Goal: Transaction & Acquisition: Purchase product/service

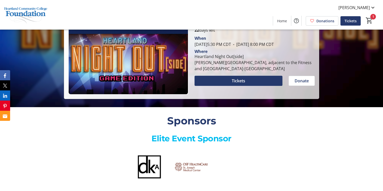
scroll to position [98, 0]
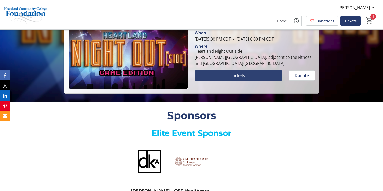
click at [213, 82] on span at bounding box center [239, 75] width 88 height 12
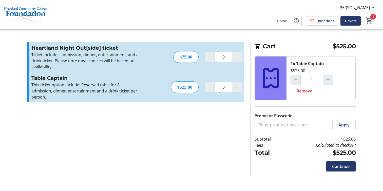
type input "1"
click at [369, 21] on mat-icon "1" at bounding box center [370, 21] width 8 height 8
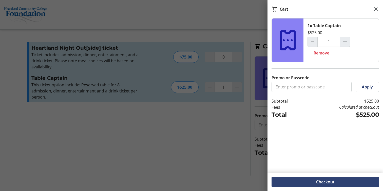
click at [322, 182] on span "Checkout" at bounding box center [325, 182] width 18 height 6
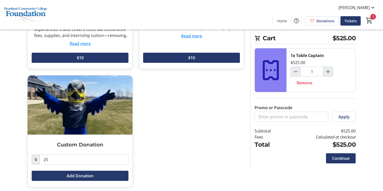
scroll to position [272, 0]
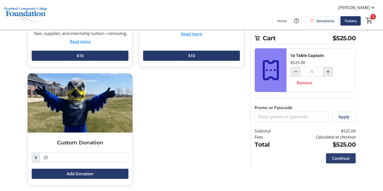
click at [333, 157] on span "Continue" at bounding box center [340, 158] width 17 height 6
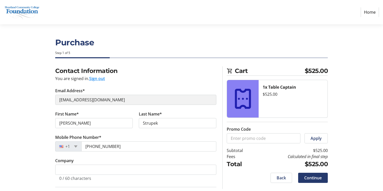
select select "US"
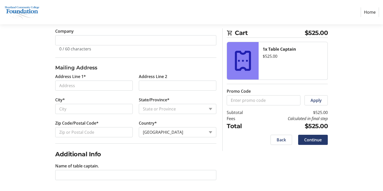
scroll to position [131, 0]
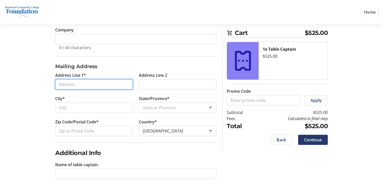
click at [88, 87] on input "Address Line 1*" at bounding box center [94, 84] width 78 height 10
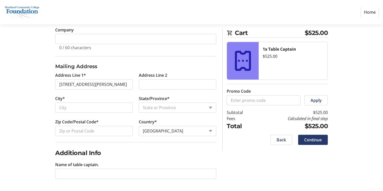
type input "1011 Gregory Street"
type input "Normal"
select select "IL"
type input "61761"
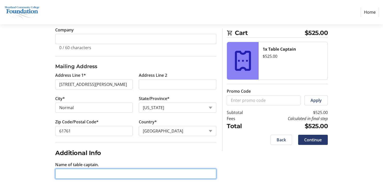
click at [75, 176] on input "Name of table captain." at bounding box center [135, 174] width 161 height 10
type input "[PERSON_NAME]"
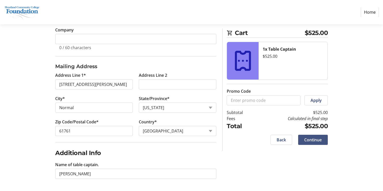
click at [308, 139] on span "Continue" at bounding box center [312, 140] width 17 height 6
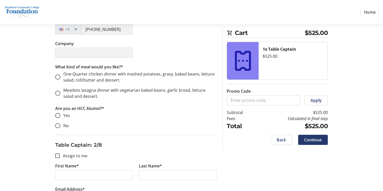
scroll to position [159, 0]
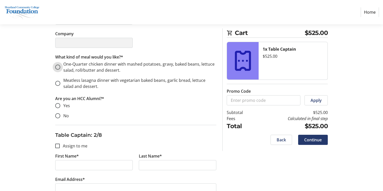
click at [58, 68] on input "One-Quarter chicken dinner with mashed potatoes, gravy, baked beans, lettuce sa…" at bounding box center [57, 67] width 5 height 5
radio input "true"
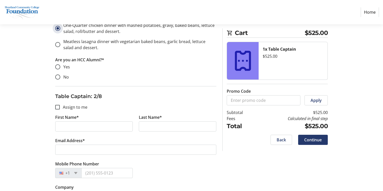
scroll to position [200, 0]
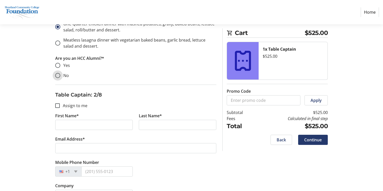
click at [59, 77] on input "No" at bounding box center [57, 75] width 5 height 5
radio input "true"
click at [70, 128] on input "First Name*" at bounding box center [94, 125] width 78 height 10
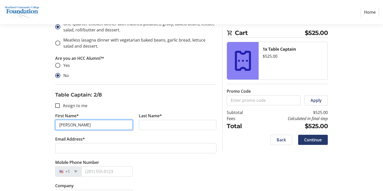
type input "Chris"
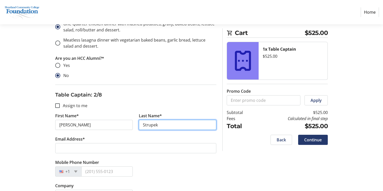
type input "Strupek"
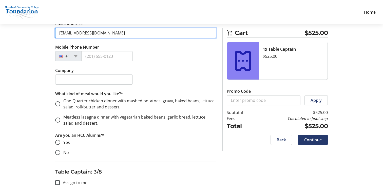
scroll to position [317, 0]
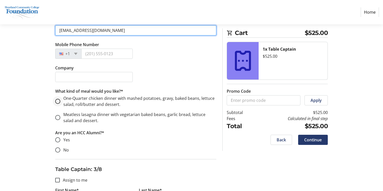
type input "cstrupek@comcast.net"
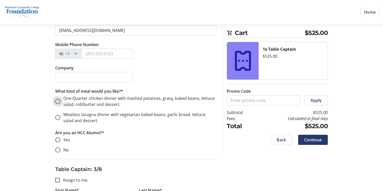
click at [58, 102] on input "One-Quarter chicken dinner with mashed potatoes, gravy, baked beans, lettuce sa…" at bounding box center [57, 101] width 5 height 5
radio input "true"
click at [58, 151] on input "No" at bounding box center [57, 150] width 5 height 5
radio input "true"
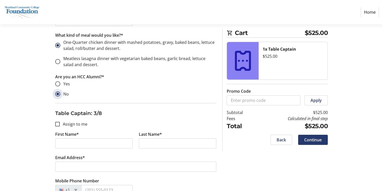
scroll to position [378, 0]
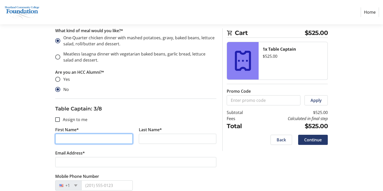
click at [103, 138] on input "First Name*" at bounding box center [94, 139] width 78 height 10
type input "Jonathan"
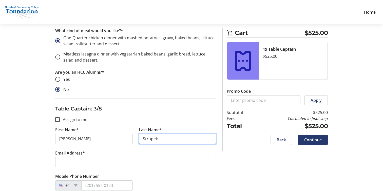
type input "Strupek"
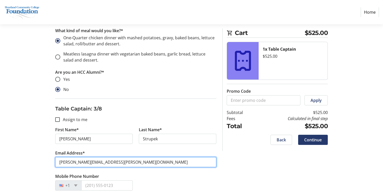
type input "jonathan@strupek.com"
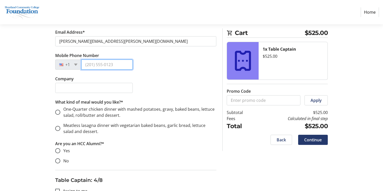
scroll to position [506, 0]
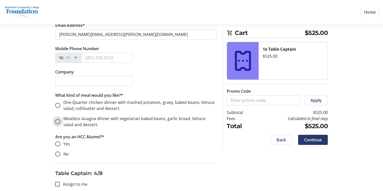
click at [58, 122] on input "Meatless lasagna dinner with vegetarian baked beans, garlic bread, lettuce sala…" at bounding box center [57, 121] width 5 height 5
radio input "true"
click at [58, 145] on input "Yes" at bounding box center [57, 143] width 5 height 5
radio input "true"
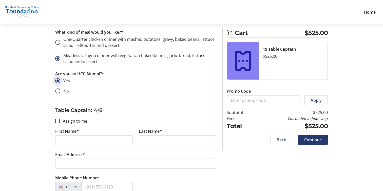
scroll to position [570, 0]
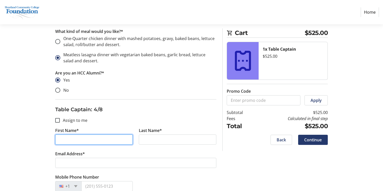
click at [70, 138] on input "First Name*" at bounding box center [94, 140] width 78 height 10
type input "Ashley"
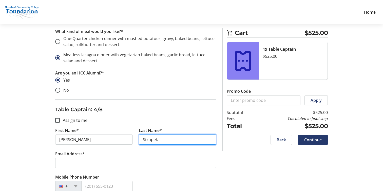
type input "Strupek"
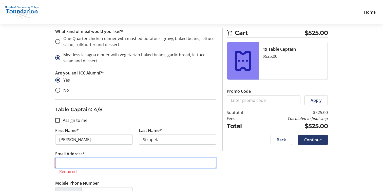
paste input "Ashley.sikyta@gmail.com"
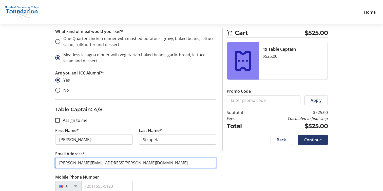
type input "Ashley.sikyta@gmail.com"
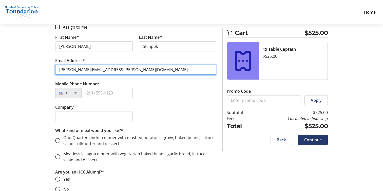
scroll to position [664, 0]
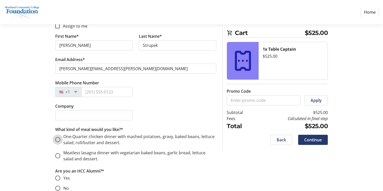
click at [58, 140] on input "One-Quarter chicken dinner with mashed potatoes, gravy, baked beans, lettuce sa…" at bounding box center [57, 139] width 5 height 5
radio input "true"
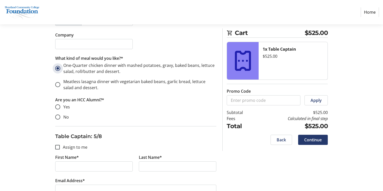
scroll to position [743, 0]
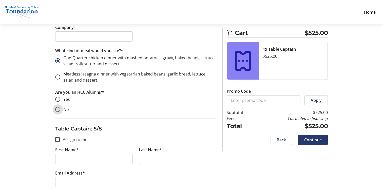
click at [58, 110] on input "No" at bounding box center [57, 109] width 5 height 5
radio input "true"
click at [65, 159] on input "First Name*" at bounding box center [94, 159] width 78 height 10
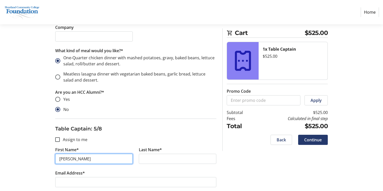
type input "Eric"
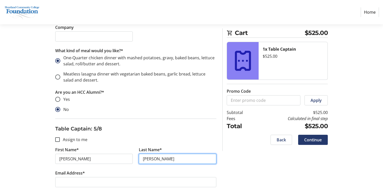
type input "Varney"
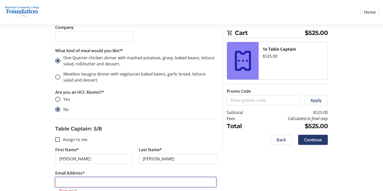
paste input "ejvarne@gmail.com"
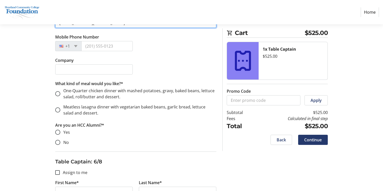
scroll to position [905, 0]
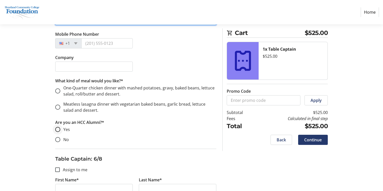
type input "ejvarne@gmail.com"
click at [58, 131] on input "Yes" at bounding box center [57, 129] width 5 height 5
radio input "true"
click at [59, 92] on input "One-Quarter chicken dinner with mashed potatoes, gravy, baked beans, lettuce sa…" at bounding box center [57, 90] width 5 height 5
radio input "true"
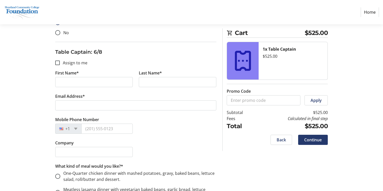
scroll to position [1012, 0]
click at [63, 83] on input "First Name*" at bounding box center [94, 82] width 78 height 10
type input "Carrie"
type input "Bailey"
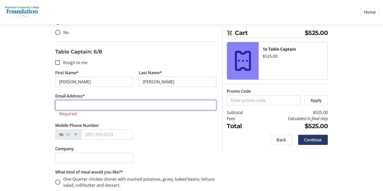
paste input "cbailey@connect-transit.com"
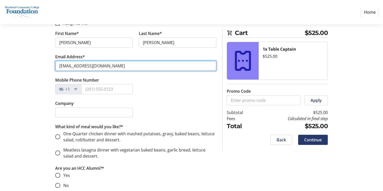
scroll to position [1052, 0]
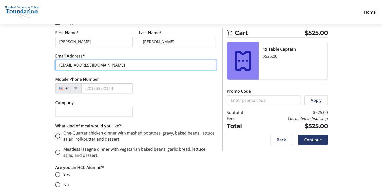
type input "cbailey@connect-transit.com"
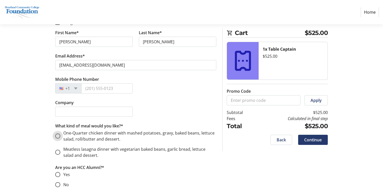
click at [58, 136] on input "One-Quarter chicken dinner with mashed potatoes, gravy, baked beans, lettuce sa…" at bounding box center [57, 136] width 5 height 5
radio input "true"
click at [58, 185] on input "No" at bounding box center [57, 184] width 5 height 5
radio input "true"
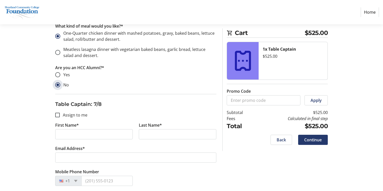
scroll to position [1158, 0]
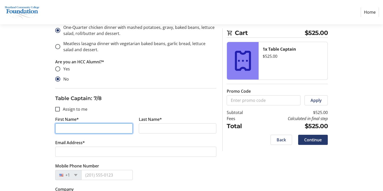
click at [95, 130] on input "First Name*" at bounding box center [94, 128] width 78 height 10
type input "Mark"
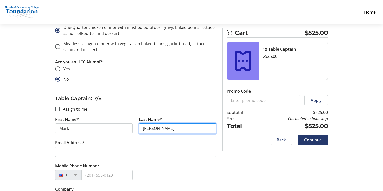
type input "Huffman"
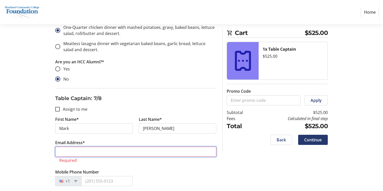
click at [150, 152] on input "Email Address*" at bounding box center [135, 152] width 161 height 10
paste input "mhuffman@connect-transit.com"
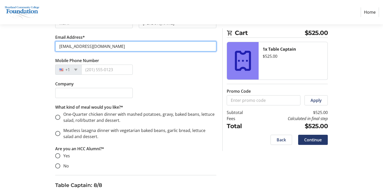
scroll to position [1268, 0]
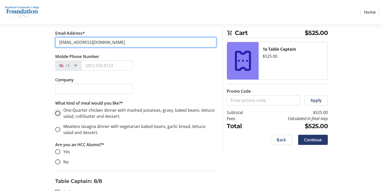
type input "mhuffman@connect-transit.com"
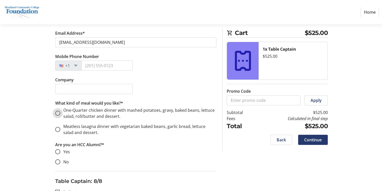
click at [58, 113] on input "One-Quarter chicken dinner with mashed potatoes, gravy, baked beans, lettuce sa…" at bounding box center [57, 113] width 5 height 5
radio input "true"
click at [58, 162] on input "No" at bounding box center [57, 161] width 5 height 5
radio input "true"
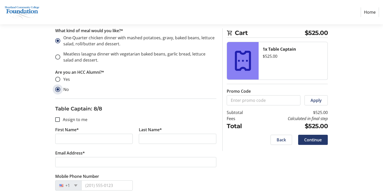
scroll to position [1340, 0]
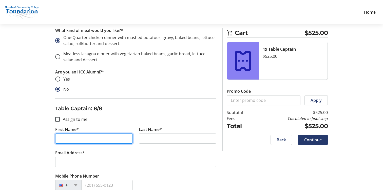
click at [117, 140] on input "First Name*" at bounding box center [94, 139] width 78 height 10
type input "Karla"
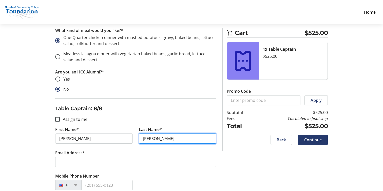
type input "Huffman"
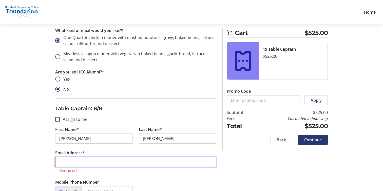
paste input "Karla.huffman@heartland.edu"
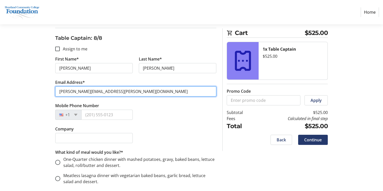
scroll to position [1440, 0]
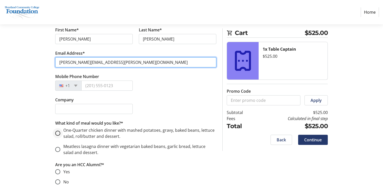
type input "Karla.huffman@heartland.edu"
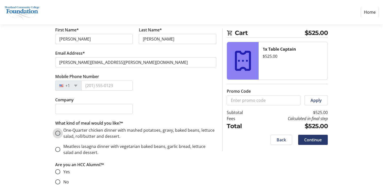
click at [58, 134] on input "One-Quarter chicken dinner with mashed potatoes, gravy, baked beans, lettuce sa…" at bounding box center [57, 133] width 5 height 5
radio input "true"
click at [57, 183] on input "No" at bounding box center [57, 181] width 5 height 5
radio input "true"
click at [309, 141] on span "Continue" at bounding box center [312, 140] width 17 height 6
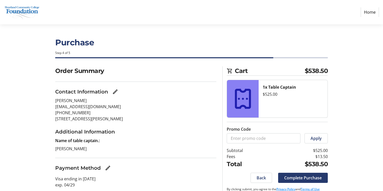
scroll to position [11, 0]
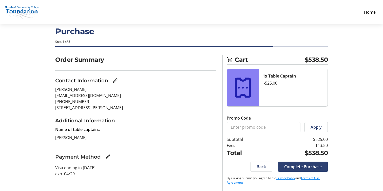
click at [296, 166] on span "Complete Purchase" at bounding box center [303, 167] width 38 height 6
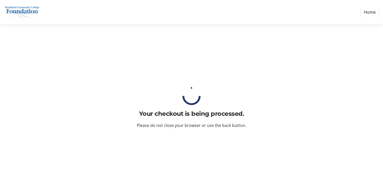
scroll to position [0, 0]
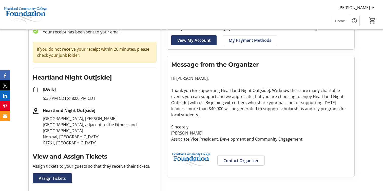
scroll to position [46, 0]
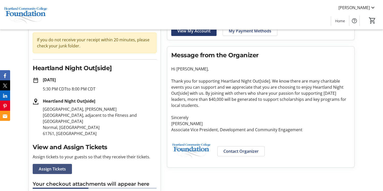
click at [61, 166] on span "Assign Tickets" at bounding box center [52, 169] width 27 height 6
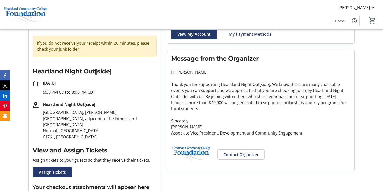
scroll to position [46, 0]
